Goal: Task Accomplishment & Management: Manage account settings

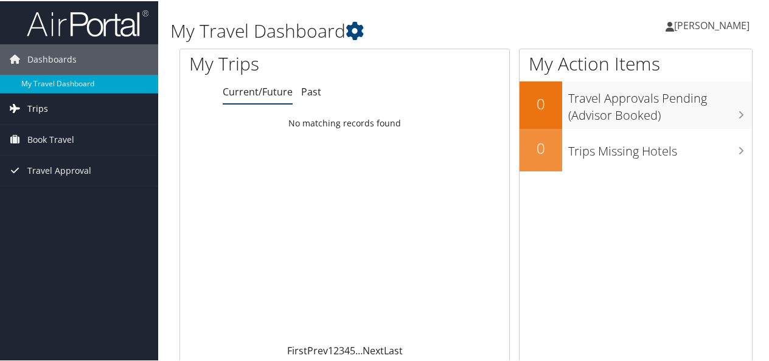
click at [44, 102] on span "Trips" at bounding box center [37, 107] width 21 height 30
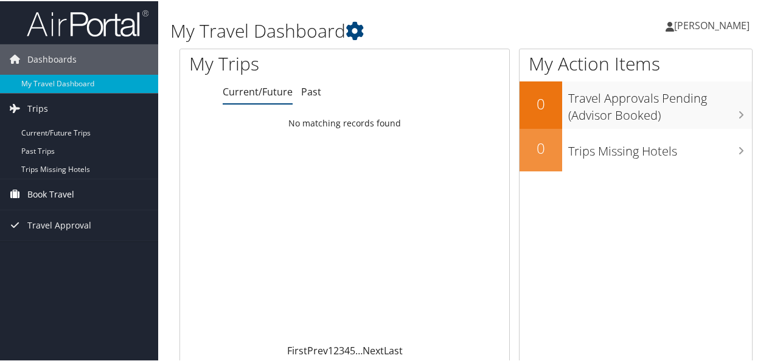
click at [53, 195] on span "Book Travel" at bounding box center [50, 193] width 47 height 30
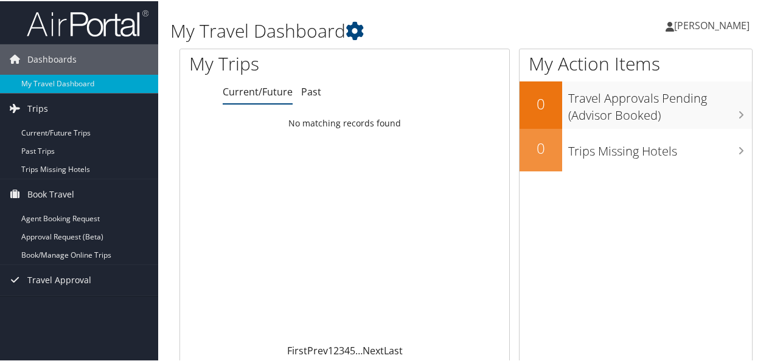
click at [677, 22] on span "[PERSON_NAME]" at bounding box center [711, 24] width 75 height 13
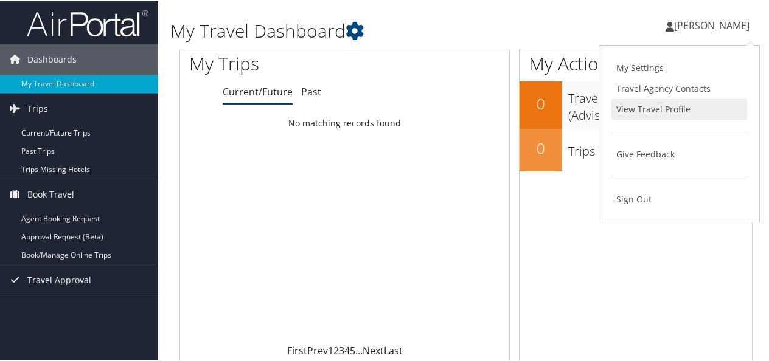
click at [648, 107] on link "View Travel Profile" at bounding box center [679, 108] width 136 height 21
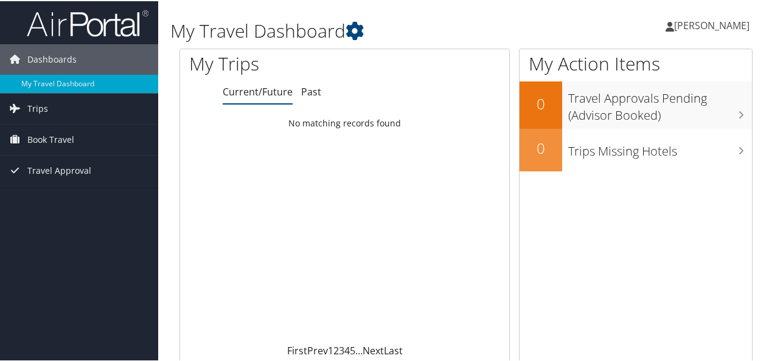
click at [688, 26] on span "[PERSON_NAME]" at bounding box center [711, 24] width 75 height 13
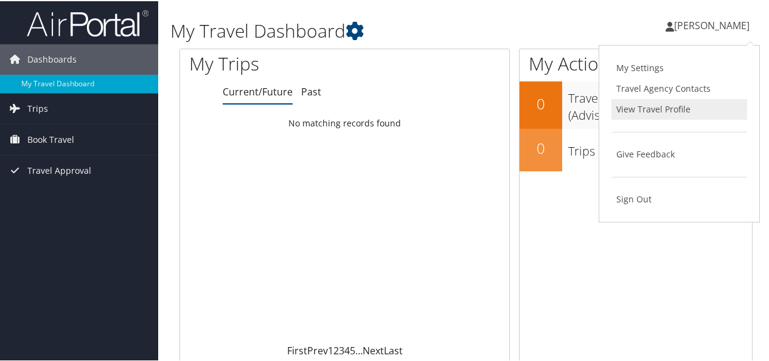
click at [663, 108] on link "View Travel Profile" at bounding box center [679, 108] width 136 height 21
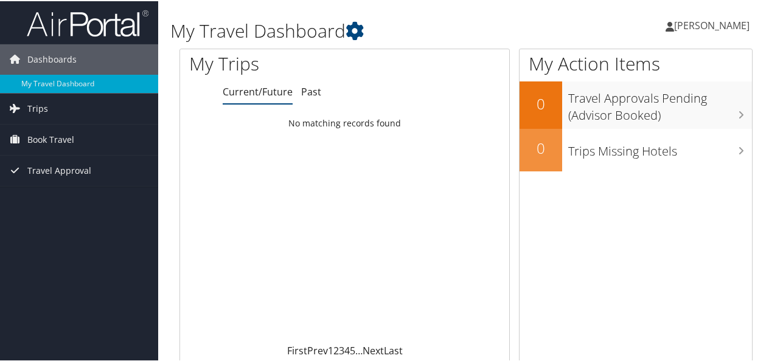
click at [693, 23] on span "[PERSON_NAME]" at bounding box center [711, 24] width 75 height 13
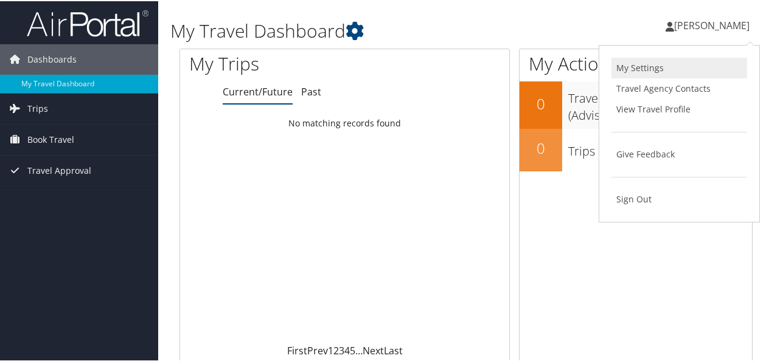
click at [631, 63] on link "My Settings" at bounding box center [679, 67] width 136 height 21
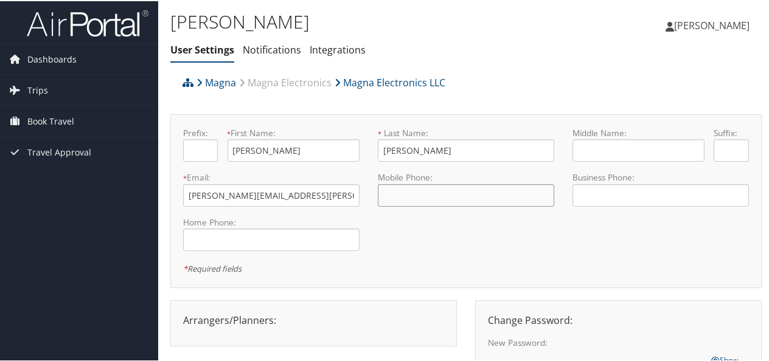
click at [429, 197] on input "tel" at bounding box center [466, 194] width 176 height 22
type input "+5 (863) 443-143"
click at [602, 194] on input "tel" at bounding box center [660, 194] width 176 height 22
click at [465, 196] on input "+5 (863) 443-143" at bounding box center [466, 194] width 176 height 22
type input "Kathleen.Steggall@magna.com+5 (863) 443-143"
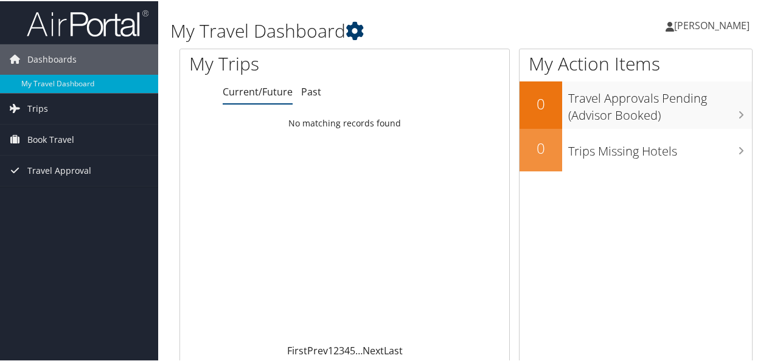
drag, startPoint x: 693, startPoint y: 26, endPoint x: 358, endPoint y: 28, distance: 335.7
click at [358, 28] on icon at bounding box center [354, 30] width 18 height 18
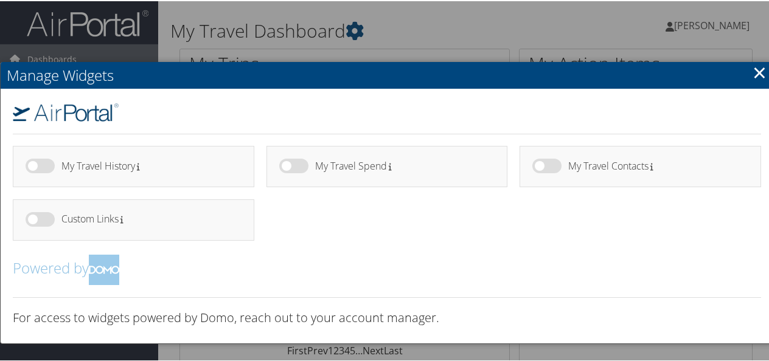
click at [753, 80] on link "×" at bounding box center [759, 71] width 14 height 24
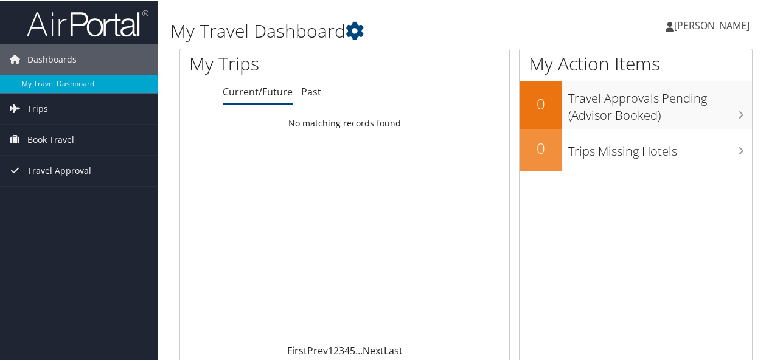
click at [688, 23] on span "[PERSON_NAME]" at bounding box center [711, 24] width 75 height 13
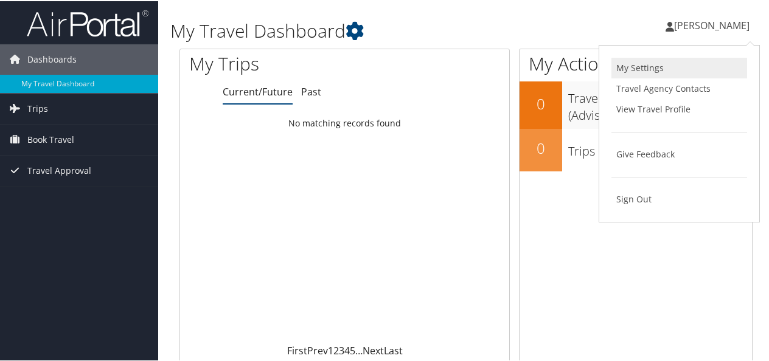
click at [615, 71] on link "My Settings" at bounding box center [679, 67] width 136 height 21
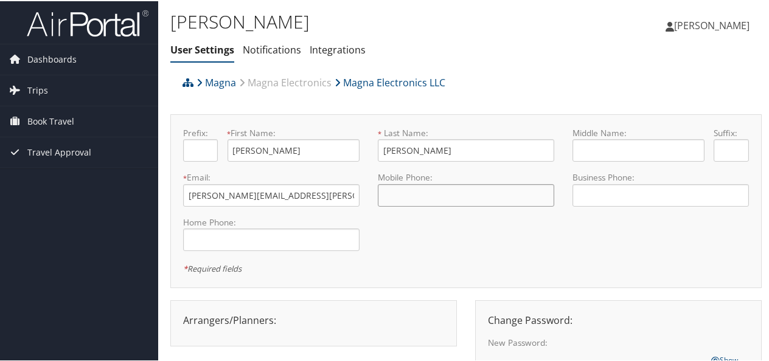
click at [449, 189] on input "tel" at bounding box center [466, 194] width 176 height 22
type input "[PHONE_NUMBER]"
click at [599, 186] on input "tel" at bounding box center [660, 194] width 176 height 22
type input "[PHONE_NUMBER]"
click at [322, 235] on input "tel" at bounding box center [271, 238] width 176 height 22
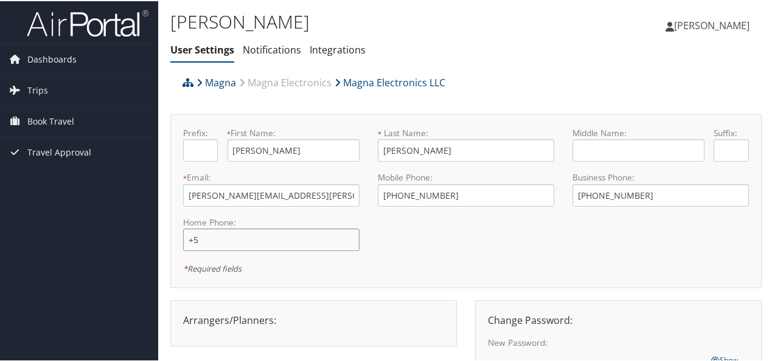
type input "+"
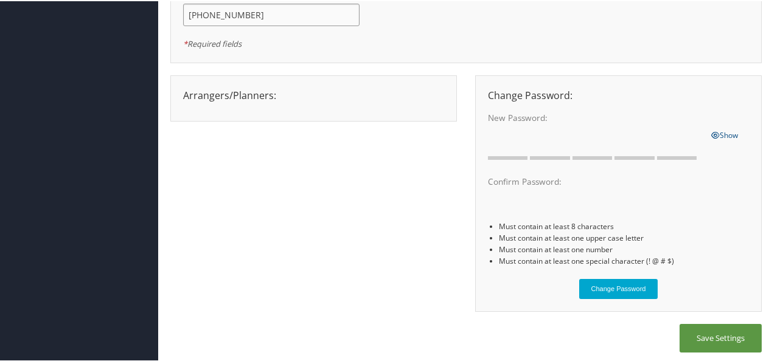
scroll to position [227, 0]
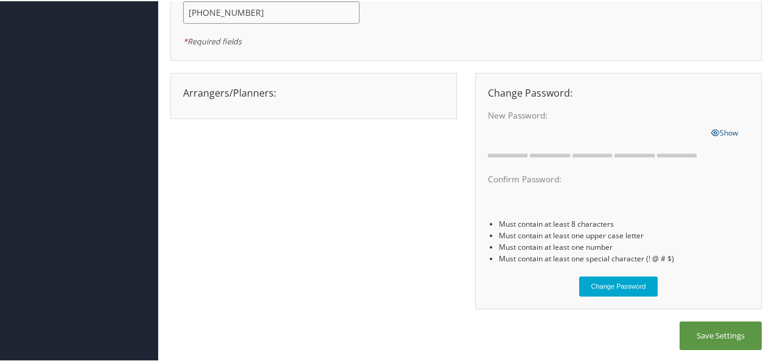
type input "+1 (586) 344-3143"
click at [693, 330] on button "Save Settings" at bounding box center [720, 334] width 82 height 29
click at [707, 336] on button "Save Settings" at bounding box center [720, 334] width 82 height 29
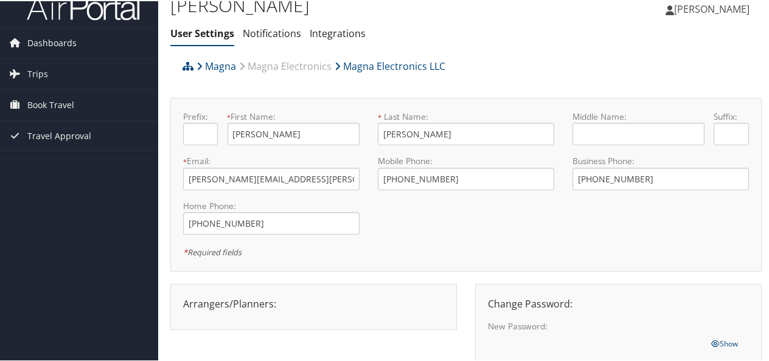
scroll to position [0, 0]
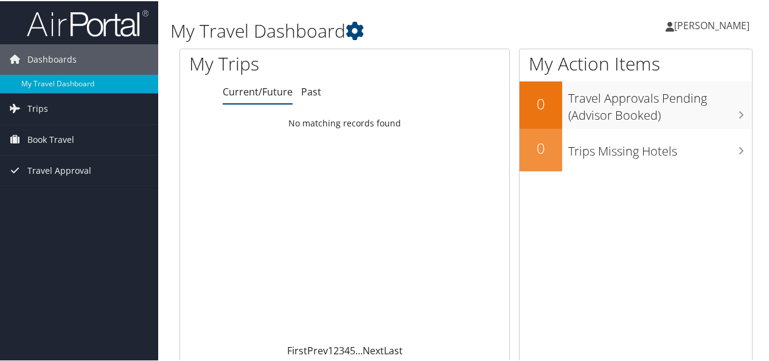
click at [685, 22] on span "[PERSON_NAME]" at bounding box center [711, 24] width 75 height 13
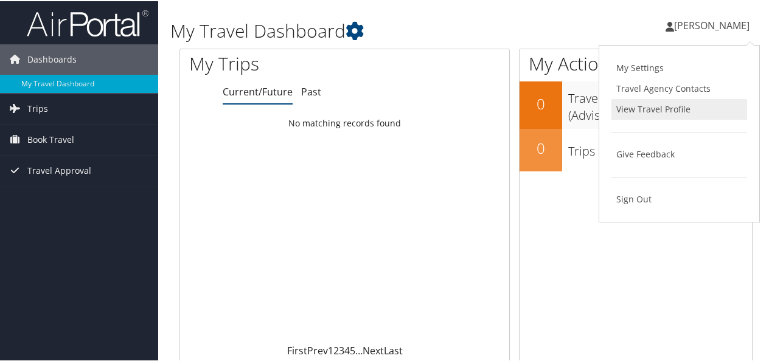
click at [643, 111] on link "View Travel Profile" at bounding box center [679, 108] width 136 height 21
